Goal: Check status

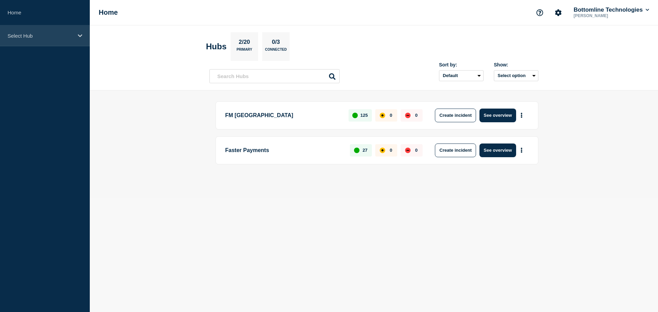
click at [82, 33] on icon at bounding box center [80, 35] width 4 height 5
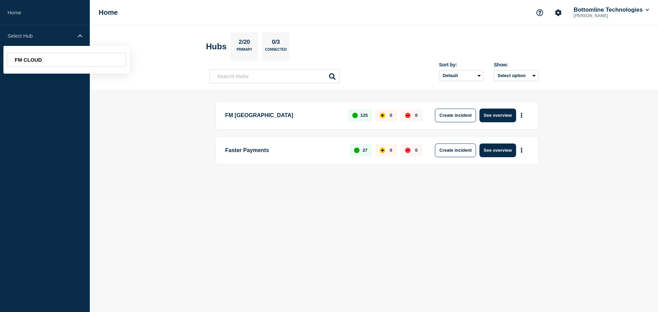
type input "FM CLOUD"
click at [157, 131] on main "FM London 125 0 0 Create incident See overview Faster Payments 27 0 0 Create in…" at bounding box center [374, 145] width 568 height 108
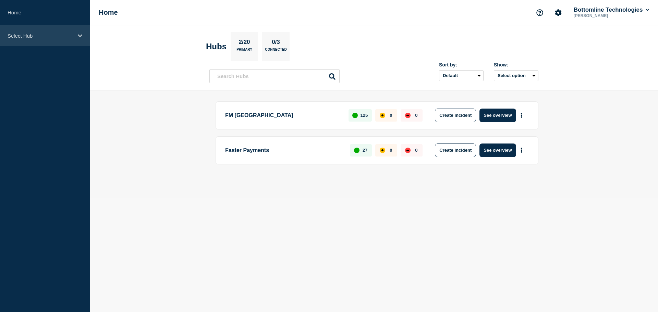
click at [46, 30] on div "Select Hub" at bounding box center [45, 35] width 90 height 21
click at [78, 36] on icon at bounding box center [80, 35] width 4 height 5
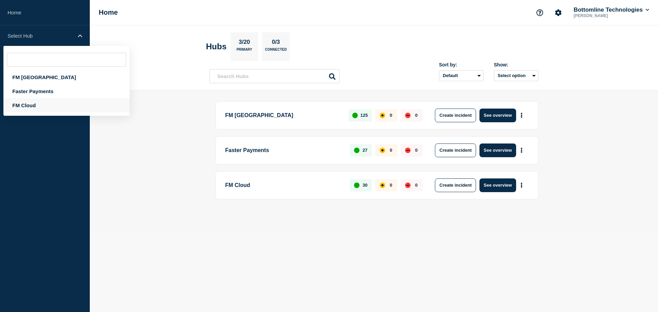
click at [29, 105] on div "FM Cloud" at bounding box center [66, 105] width 126 height 14
